Goal: Navigation & Orientation: Go to known website

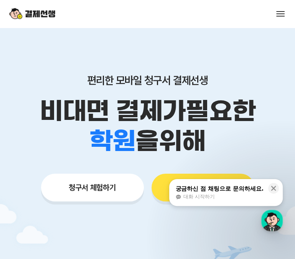
click at [282, 14] on button at bounding box center [280, 13] width 11 height 11
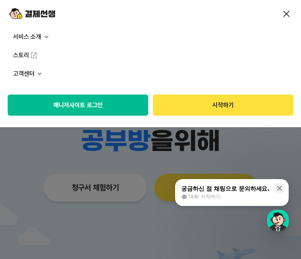
click at [140, 102] on button "매니저사이트 로그인" at bounding box center [78, 104] width 140 height 21
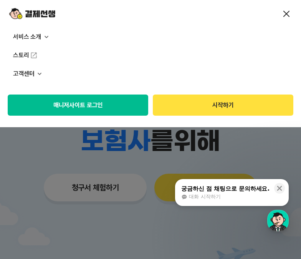
click at [92, 105] on button "매니저사이트 로그인" at bounding box center [78, 104] width 140 height 21
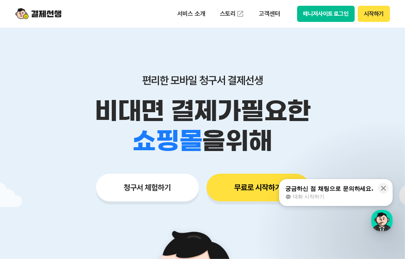
click at [295, 20] on button "매니저사이트 로그인" at bounding box center [326, 14] width 58 height 16
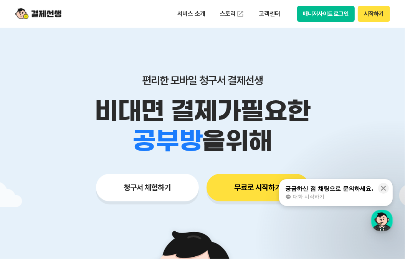
click at [295, 15] on button "매니저사이트 로그인" at bounding box center [326, 14] width 58 height 16
